Goal: Transaction & Acquisition: Purchase product/service

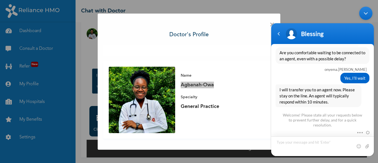
scroll to position [535, 0]
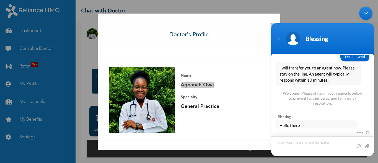
click at [289, 145] on textarea "Type your message and hit 'Enter'" at bounding box center [322, 147] width 103 height 20
type textarea "Hi"
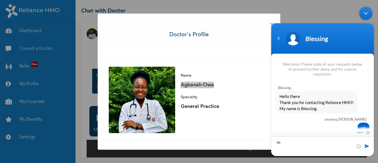
type textarea "b"
drag, startPoint x: 243, startPoint y: 22, endPoint x: 179, endPoint y: 24, distance: 64.0
click at [179, 24] on div "× Doctor's profile Name [PERSON_NAME] Specialty General Practice" at bounding box center [189, 82] width 183 height 136
click at [284, 143] on textarea "Type your message and hit 'Enter'" at bounding box center [322, 147] width 103 height 20
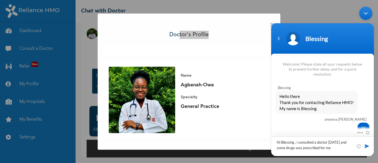
click at [340, 148] on textarea "Hi Blessing , i consulted a doctor [DATE] and some drugs was prescribed for me" at bounding box center [322, 147] width 103 height 20
type textarea "Hi Blessing , i consulted a doctor [DATE] and some drugs was prescribed for me.…"
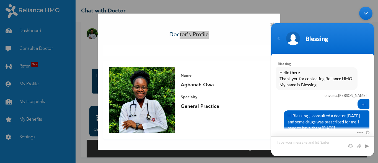
scroll to position [620, 0]
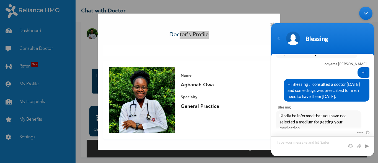
click at [288, 146] on textarea "Type your message and hit 'Enter'" at bounding box center [322, 147] width 103 height 20
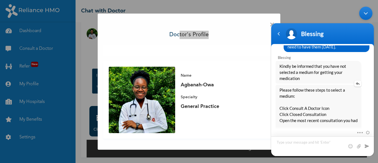
scroll to position [685, 0]
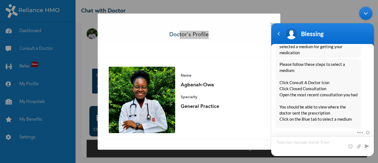
click at [291, 145] on textarea "Type your message and hit 'Enter'" at bounding box center [322, 147] width 103 height 20
type textarea "Agbanah-Owa"
drag, startPoint x: 306, startPoint y: 145, endPoint x: 268, endPoint y: 142, distance: 38.4
click html "[PERSON_NAME].[PERSON_NAME] Good day [PERSON_NAME] Enrollee Web Assistant Hello…"
click at [33, 47] on div "× Doctor's profile Name [PERSON_NAME] Specialty General Practice" at bounding box center [189, 81] width 378 height 163
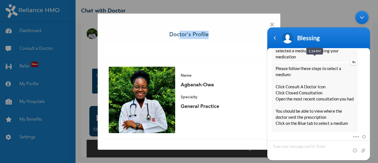
drag, startPoint x: 338, startPoint y: 37, endPoint x: 317, endPoint y: 86, distance: 53.4
click at [317, 96] on section "[PERSON_NAME].[PERSON_NAME] Good day [PERSON_NAME] Enrollee Web Assistant Hello…" at bounding box center [319, 93] width 103 height 133
click at [273, 24] on body "[PERSON_NAME].[PERSON_NAME] Good day [PERSON_NAME] Enrollee Web Assistant Hello…" at bounding box center [319, 85] width 108 height 155
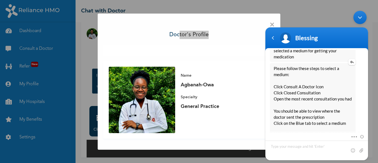
drag, startPoint x: 341, startPoint y: 41, endPoint x: 332, endPoint y: 94, distance: 53.9
click at [332, 94] on section "[PERSON_NAME].[PERSON_NAME] Good day [PERSON_NAME] Enrollee Web Assistant Hello…" at bounding box center [317, 93] width 103 height 133
click at [272, 24] on body "[PERSON_NAME].[PERSON_NAME] Good day [PERSON_NAME] Enrollee Web Assistant Hello…" at bounding box center [317, 85] width 108 height 155
click at [360, 17] on div "Minimize live chat window" at bounding box center [360, 17] width 13 height 13
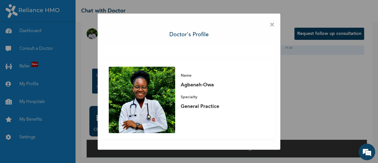
click at [271, 24] on span "×" at bounding box center [272, 25] width 5 height 12
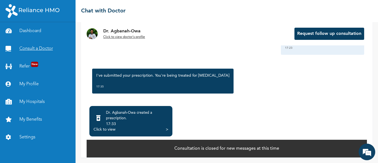
click at [40, 48] on link "Consult a Doctor" at bounding box center [38, 49] width 76 height 18
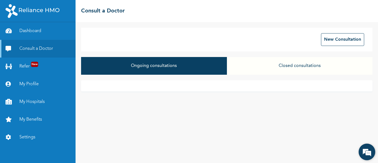
click at [367, 155] on em at bounding box center [367, 152] width 15 height 15
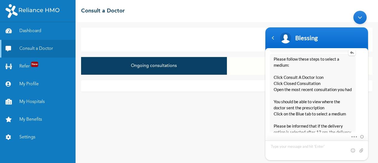
scroll to position [685, 0]
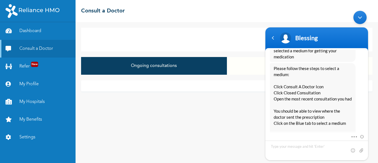
click at [363, 16] on div "Minimize live chat window" at bounding box center [360, 17] width 13 height 13
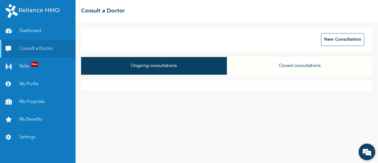
click at [365, 150] on em at bounding box center [367, 152] width 15 height 15
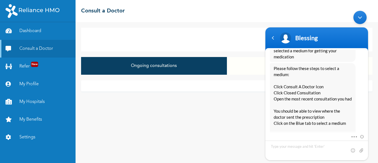
click at [364, 18] on div "Minimize live chat window" at bounding box center [360, 17] width 13 height 13
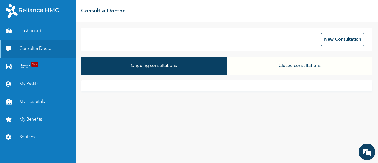
click at [299, 63] on button "Closed consultations" at bounding box center [300, 66] width 146 height 18
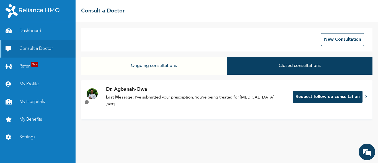
click at [167, 96] on p "Last Message: I've submitted your prescription. You're being treated for [MEDIC…" at bounding box center [196, 98] width 181 height 6
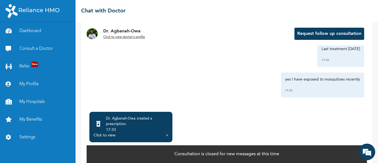
scroll to position [45, 0]
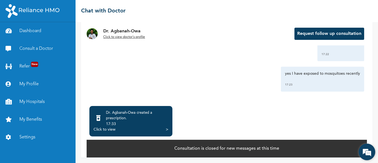
click at [369, 149] on em at bounding box center [367, 152] width 15 height 15
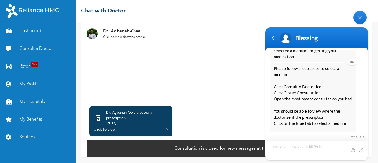
scroll to position [713, 0]
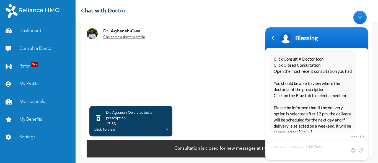
click at [166, 129] on div ">" at bounding box center [167, 130] width 2 height 6
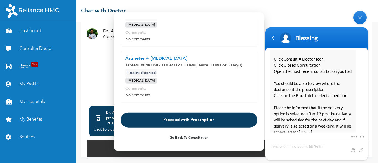
scroll to position [48, 0]
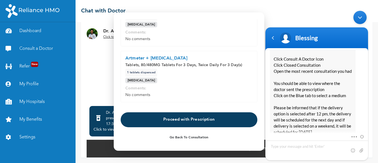
click at [176, 119] on button "Proceed with Prescription" at bounding box center [189, 119] width 137 height 15
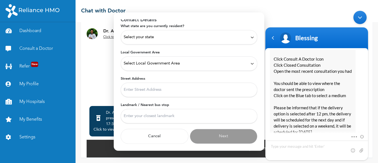
scroll to position [0, 0]
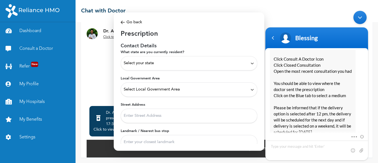
click at [250, 63] on icon at bounding box center [252, 63] width 4 height 4
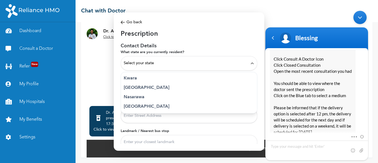
scroll to position [230, 0]
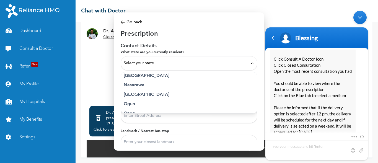
click at [136, 75] on p "[GEOGRAPHIC_DATA]" at bounding box center [189, 76] width 131 height 7
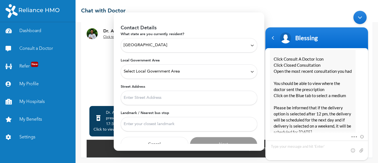
scroll to position [26, 0]
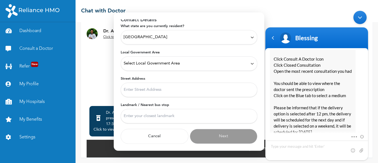
click at [232, 89] on input "Street Address" at bounding box center [189, 90] width 137 height 14
click at [245, 61] on div "Select Local Government Area" at bounding box center [189, 64] width 131 height 6
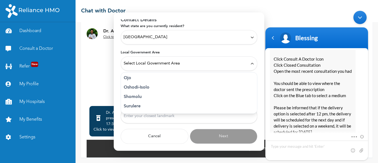
scroll to position [153, 0]
click at [148, 88] on p "Oshodi-Isolo" at bounding box center [189, 87] width 131 height 7
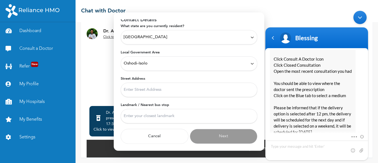
click at [149, 90] on input "Street Address" at bounding box center [189, 90] width 137 height 14
type input "[STREET_ADDRESS], off [PERSON_NAME][GEOGRAPHIC_DATA] , [GEOGRAPHIC_DATA] [GEOGR…"
click at [135, 118] on input "Landmark / Nearest bus stop" at bounding box center [189, 116] width 137 height 14
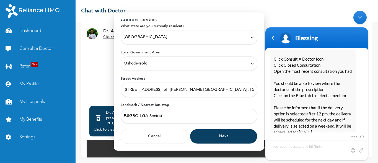
click at [157, 116] on input "EJIGBO LGA Sectrat" at bounding box center [189, 116] width 137 height 14
click at [165, 117] on input "EJIGBO LGA Secrat" at bounding box center [189, 116] width 137 height 14
click at [160, 117] on input "EJIGBO LGA Secratatiate annex" at bounding box center [189, 116] width 137 height 14
click at [172, 117] on input "EJIGBO LGA Secratatiate annex" at bounding box center [189, 116] width 137 height 14
click at [201, 116] on input "EJIGBO LGA Secratatiat annex" at bounding box center [189, 116] width 137 height 14
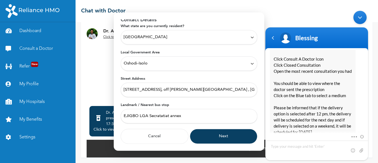
type input "EJIGBO LGA Secratatiat annex"
click at [214, 136] on button "Next" at bounding box center [224, 136] width 68 height 15
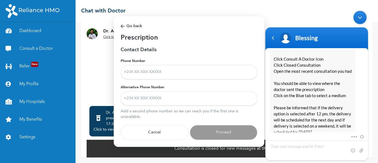
scroll to position [0, 0]
click at [146, 71] on input "Phone Number" at bounding box center [189, 72] width 137 height 14
type input "08129938351"
click at [128, 100] on input "Alternative Phone Number" at bounding box center [189, 98] width 137 height 14
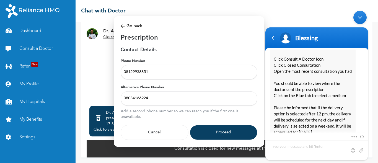
type input "08034166224"
click at [217, 131] on button "Proceed" at bounding box center [224, 132] width 68 height 15
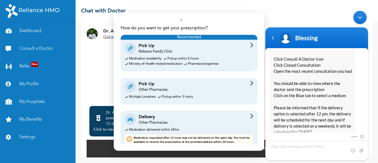
scroll to position [22, 0]
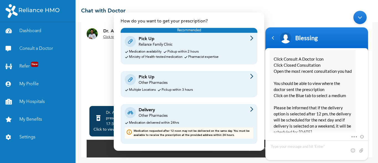
click at [180, 116] on div "Delivery Other Pharmacies" at bounding box center [189, 113] width 129 height 12
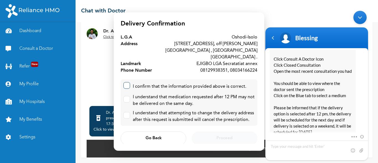
click at [128, 82] on label at bounding box center [127, 85] width 7 height 7
click at [127, 83] on input "checkbox" at bounding box center [126, 85] width 4 height 4
checkbox input "true"
click at [127, 96] on input "checkbox" at bounding box center [126, 98] width 4 height 4
checkbox input "true"
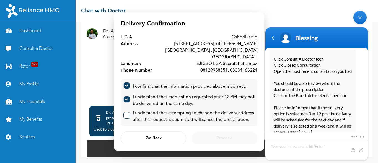
click at [128, 112] on label at bounding box center [127, 115] width 7 height 7
click at [127, 112] on input "checkbox" at bounding box center [126, 114] width 4 height 4
checkbox input "true"
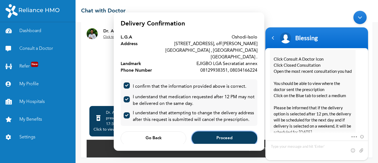
click at [224, 137] on span "Proceed" at bounding box center [225, 139] width 16 height 4
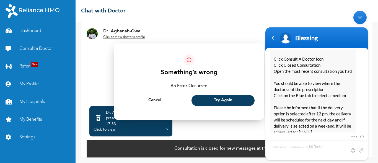
drag, startPoint x: 218, startPoint y: 94, endPoint x: 216, endPoint y: 98, distance: 4.0
click at [217, 96] on div "Cancel Try Again" at bounding box center [189, 100] width 137 height 17
click at [216, 99] on span "Try Again" at bounding box center [223, 101] width 19 height 4
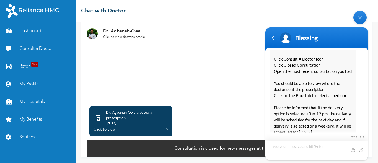
click at [288, 146] on textarea "Type your message and hit 'Enter'" at bounding box center [317, 151] width 103 height 20
type textarea "s"
type textarea "d"
type textarea "done"
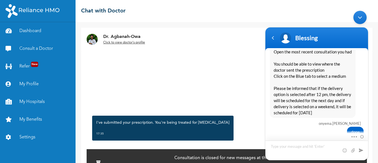
scroll to position [314, 0]
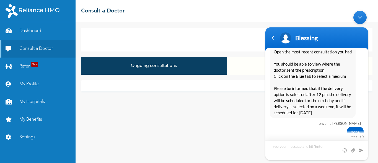
click at [274, 39] on div "Navigation go back" at bounding box center [273, 38] width 8 height 8
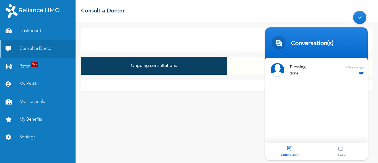
drag, startPoint x: 361, startPoint y: 16, endPoint x: 621, endPoint y: 25, distance: 260.3
click at [361, 16] on div "Minimize live chat window" at bounding box center [359, 17] width 13 height 13
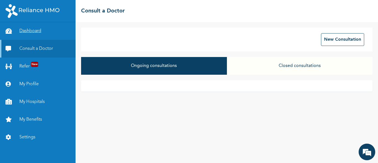
click at [39, 31] on link "Dashboard" at bounding box center [38, 31] width 76 height 18
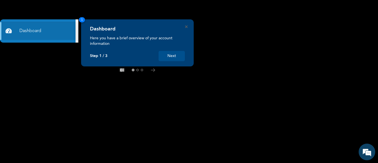
click at [171, 55] on button "Next" at bounding box center [172, 56] width 26 height 10
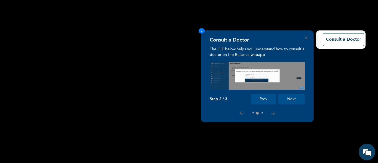
click at [129, 60] on rect at bounding box center [189, 81] width 378 height 163
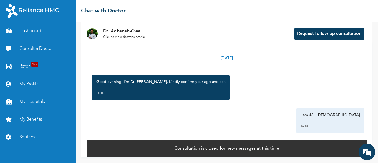
scroll to position [29, 0]
